Goal: Task Accomplishment & Management: Complete application form

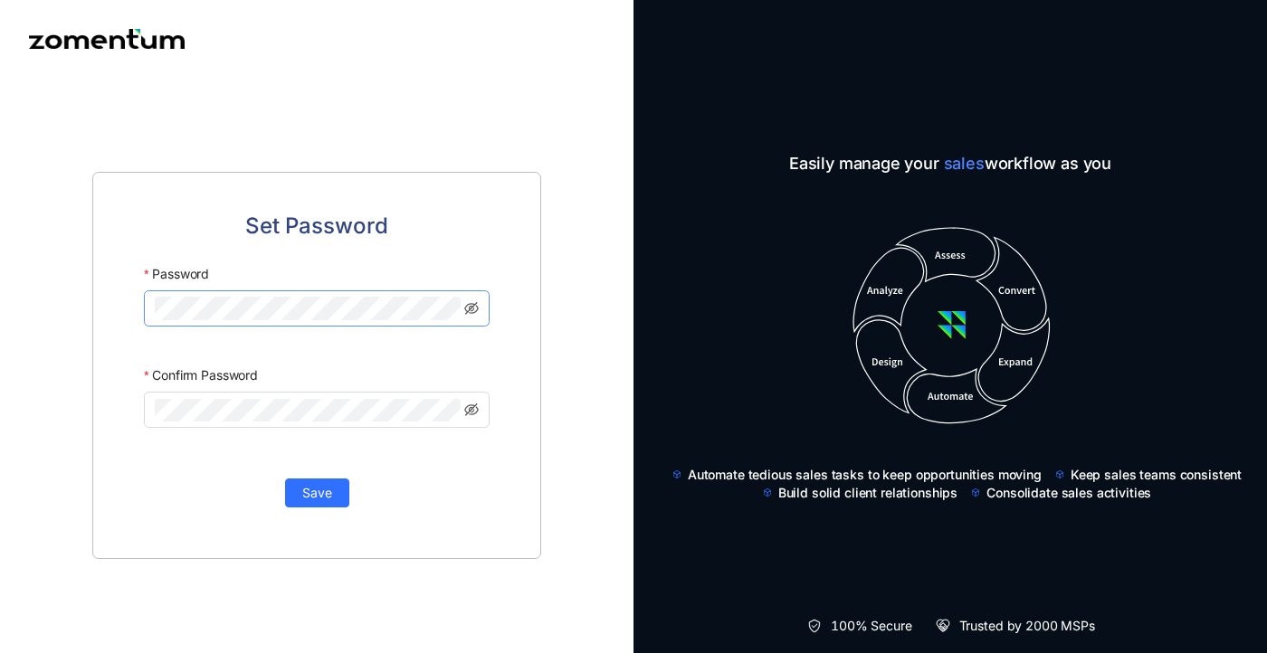
click at [283, 292] on span at bounding box center [317, 308] width 346 height 36
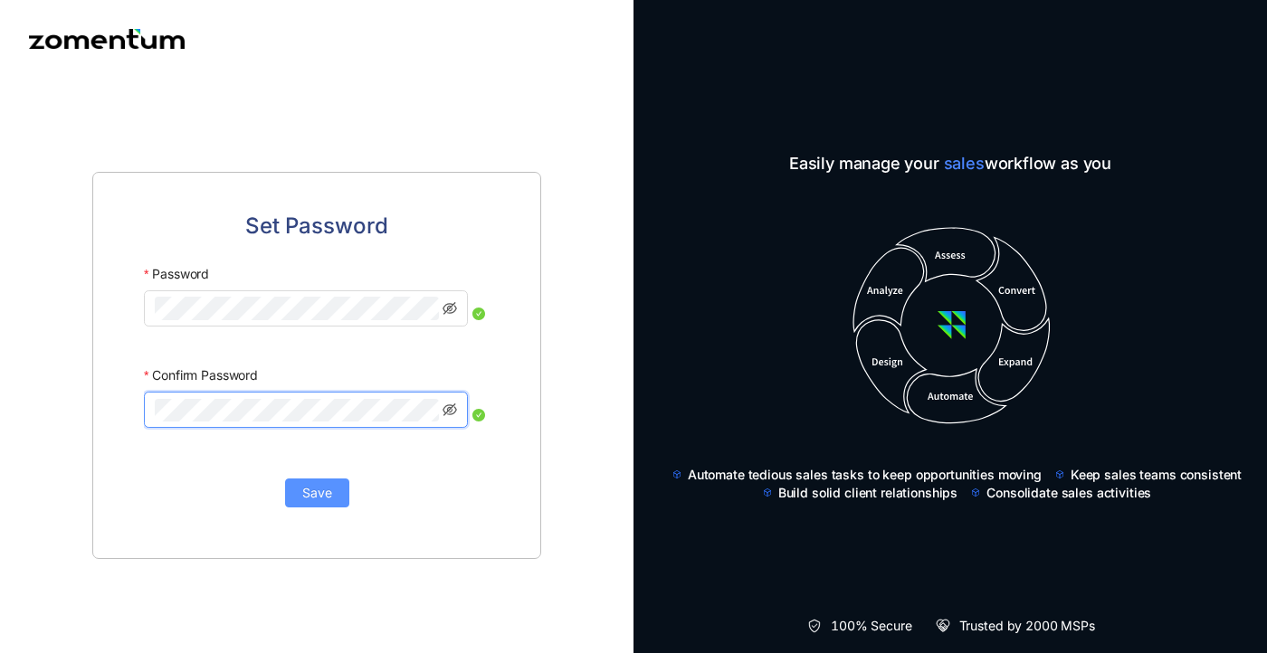
click at [322, 498] on span "Save" at bounding box center [317, 493] width 30 height 20
click at [321, 489] on span "Save" at bounding box center [317, 493] width 30 height 20
click at [325, 505] on button "Save" at bounding box center [317, 493] width 64 height 29
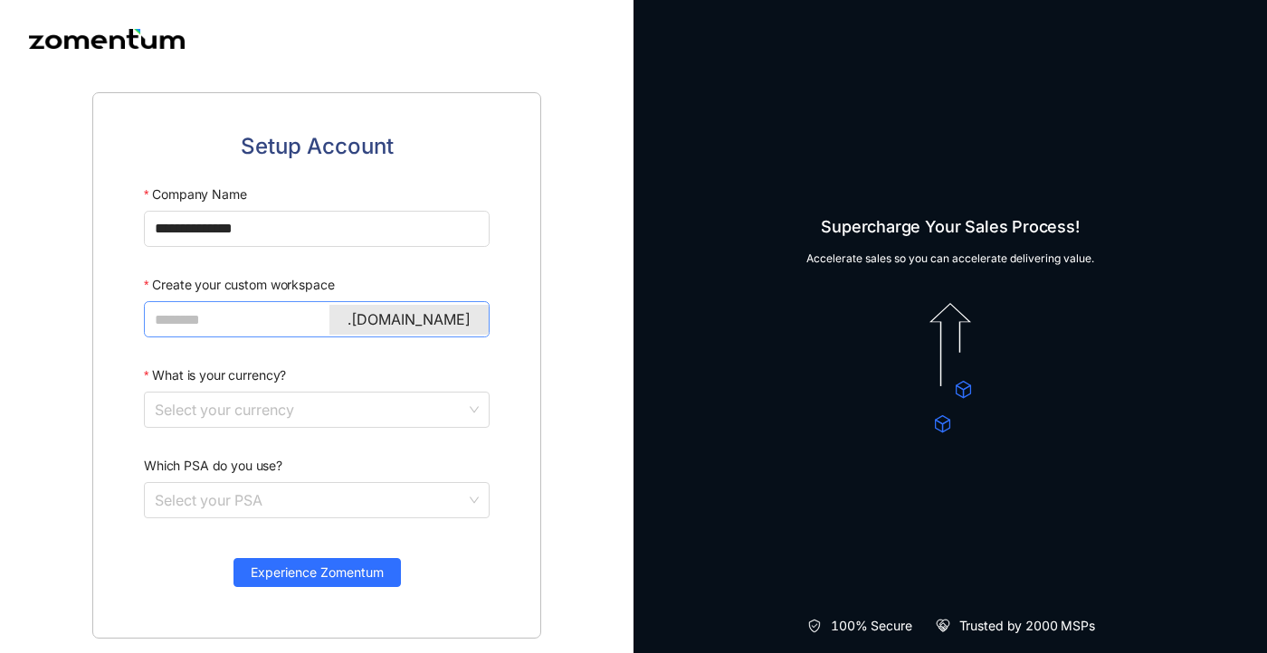
click at [233, 323] on input "Create your custom workspace" at bounding box center [315, 319] width 320 height 23
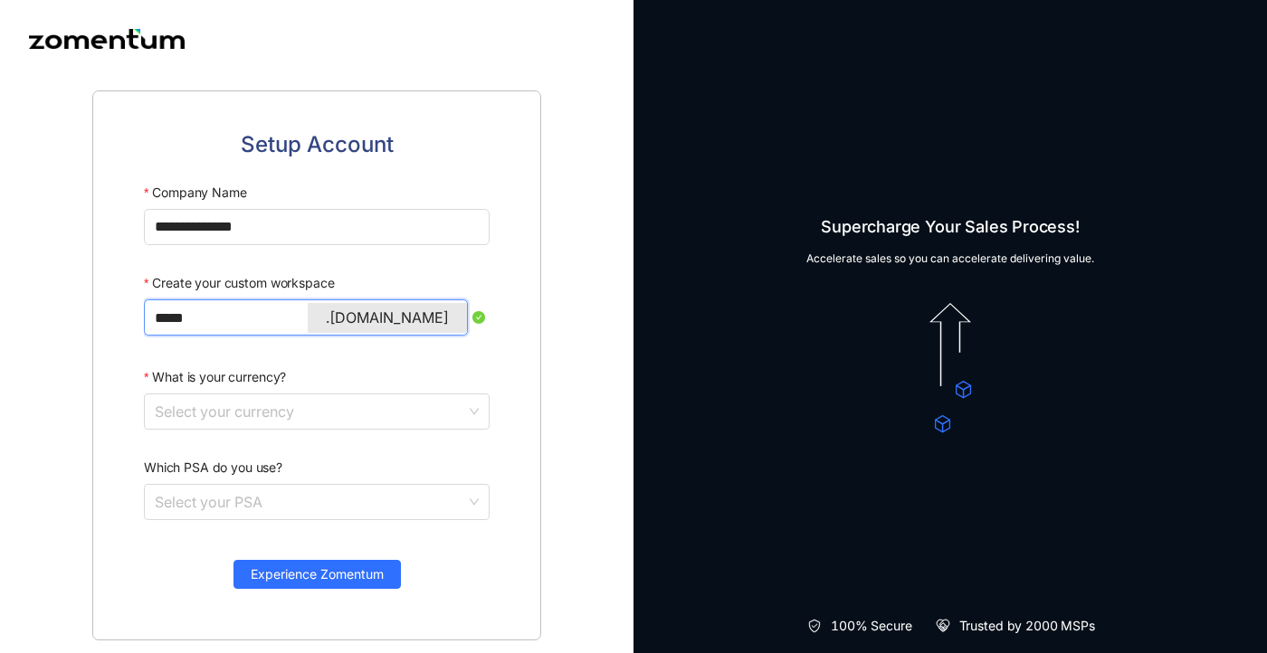
type input "******"
